Goal: Task Accomplishment & Management: Manage account settings

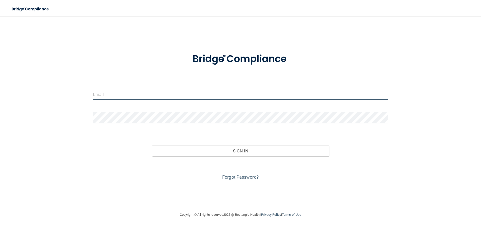
click at [115, 93] on input "email" at bounding box center [240, 94] width 295 height 11
type input "[PERSON_NAME][EMAIL_ADDRESS][PERSON_NAME][DOMAIN_NAME]"
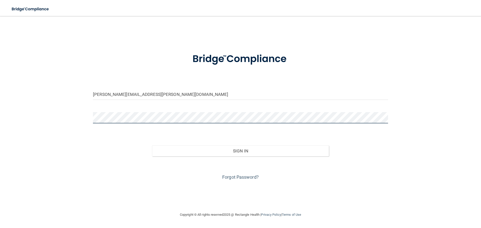
click at [152, 146] on button "Sign In" at bounding box center [240, 151] width 177 height 11
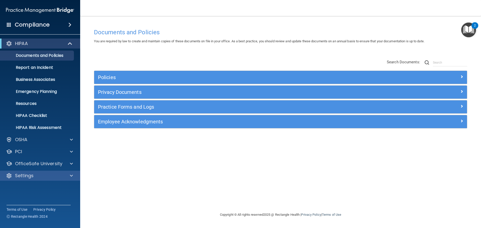
click at [31, 179] on div "Settings" at bounding box center [40, 176] width 80 height 10
click at [29, 176] on p "Settings" at bounding box center [24, 176] width 19 height 6
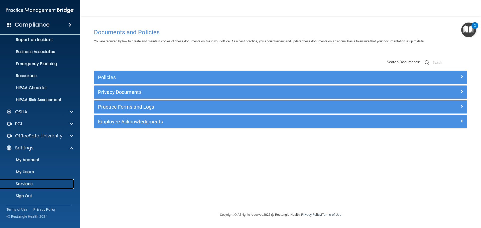
click at [29, 184] on p "Services" at bounding box center [37, 184] width 68 height 5
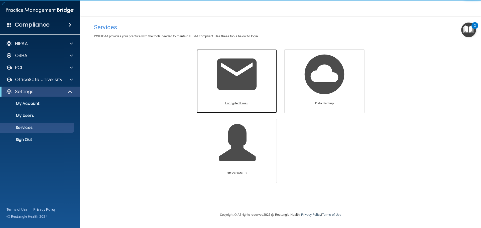
click at [236, 104] on p "Encrypted Email" at bounding box center [236, 104] width 23 height 6
